Goal: Use online tool/utility: Utilize a website feature to perform a specific function

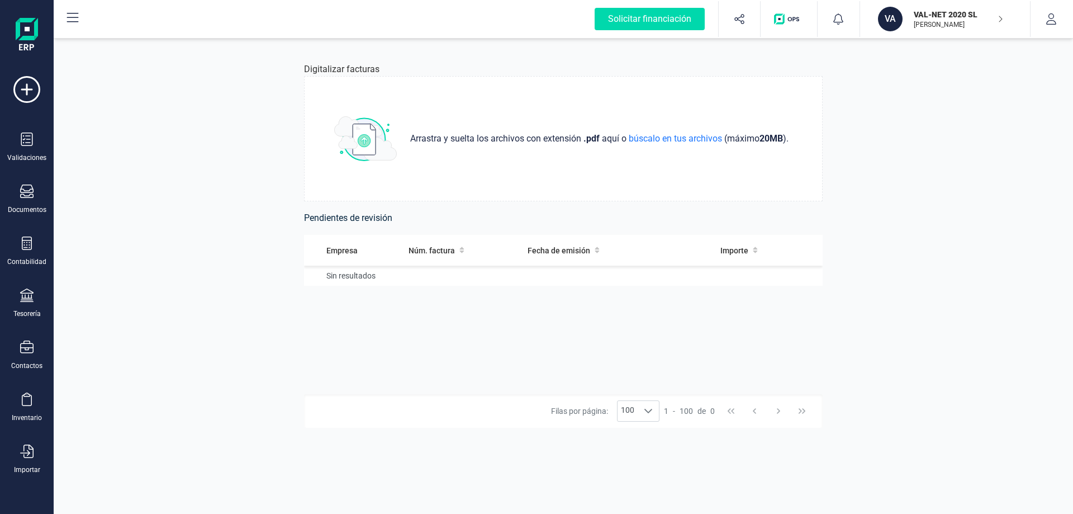
scroll to position [44, 0]
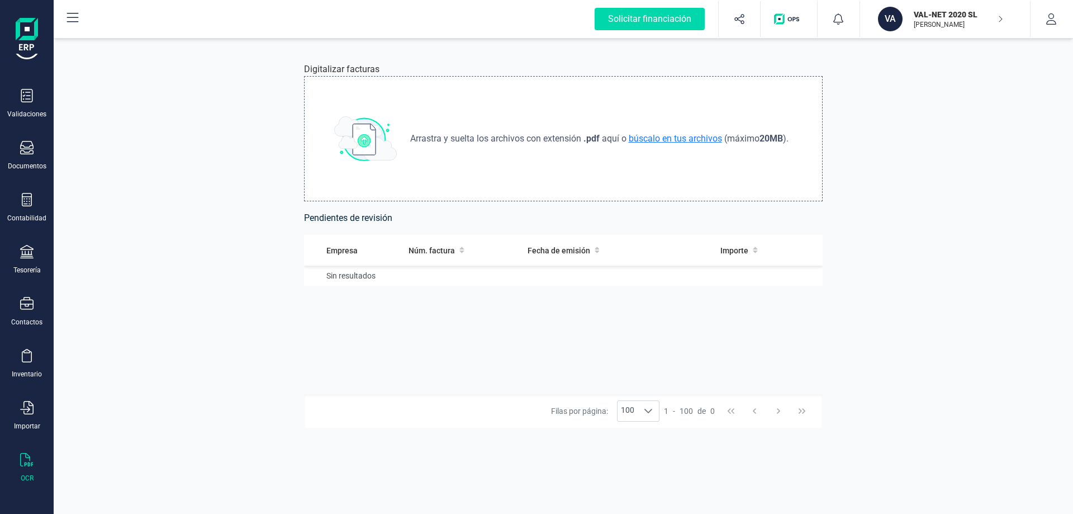
click at [642, 141] on span "búscalo en tus archivos" at bounding box center [675, 138] width 98 height 11
type input "C:\fakepath\Factura 9-000975.pdf"
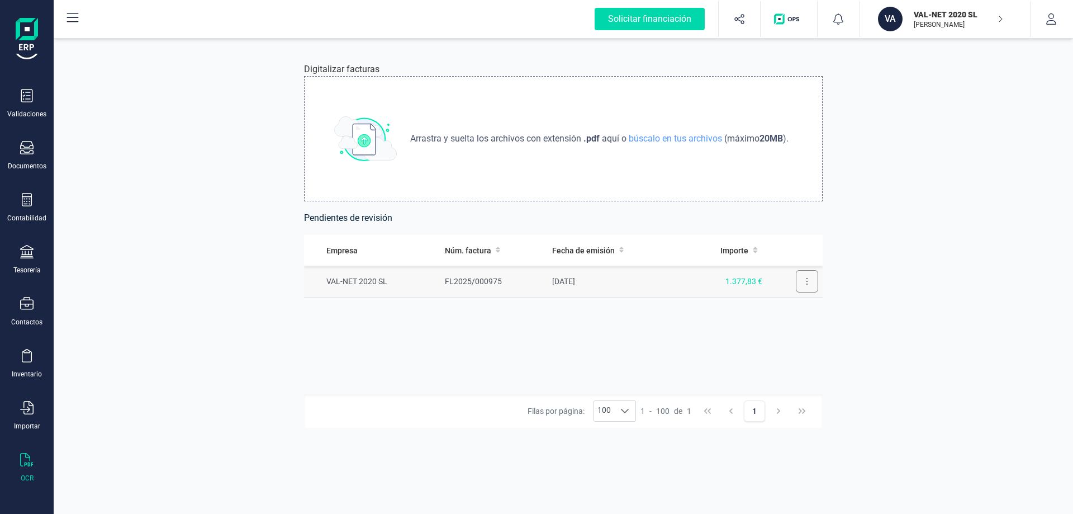
click at [806, 276] on button at bounding box center [807, 281] width 22 height 22
click at [770, 308] on span "Revisar factura" at bounding box center [779, 308] width 53 height 11
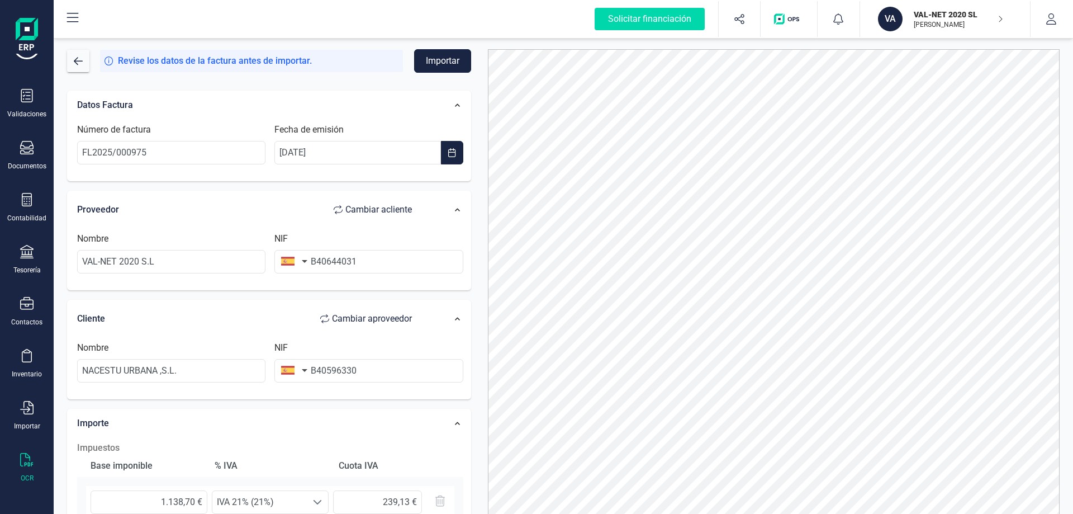
click at [449, 55] on button "Importar" at bounding box center [442, 60] width 57 height 23
